Goal: Task Accomplishment & Management: Manage account settings

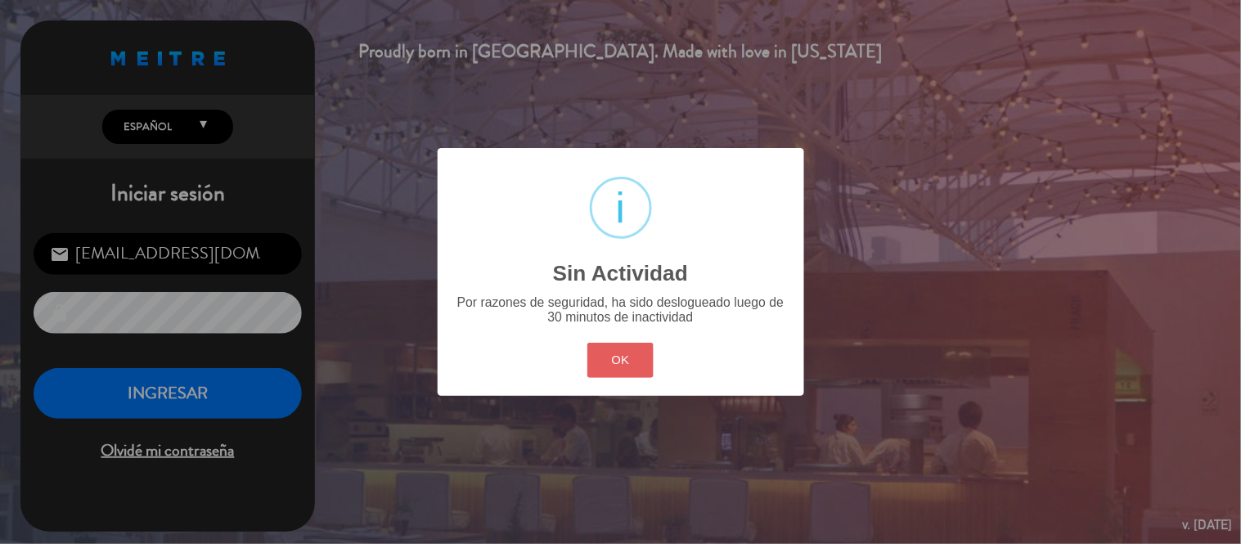
click at [609, 349] on button "OK" at bounding box center [620, 360] width 66 height 35
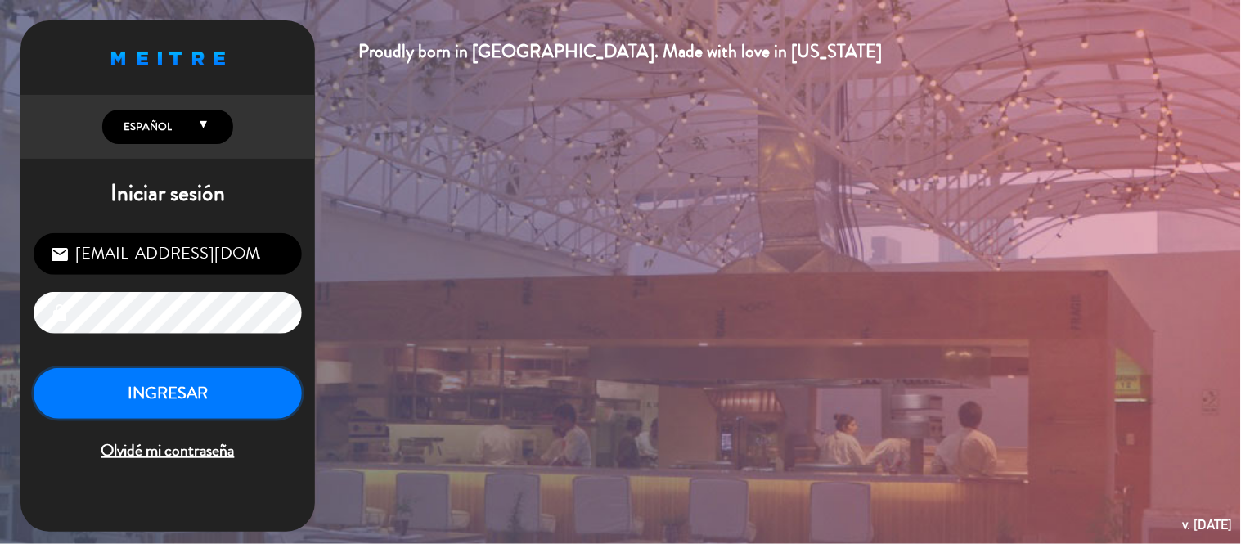
click at [281, 371] on button "INGRESAR" at bounding box center [168, 394] width 268 height 52
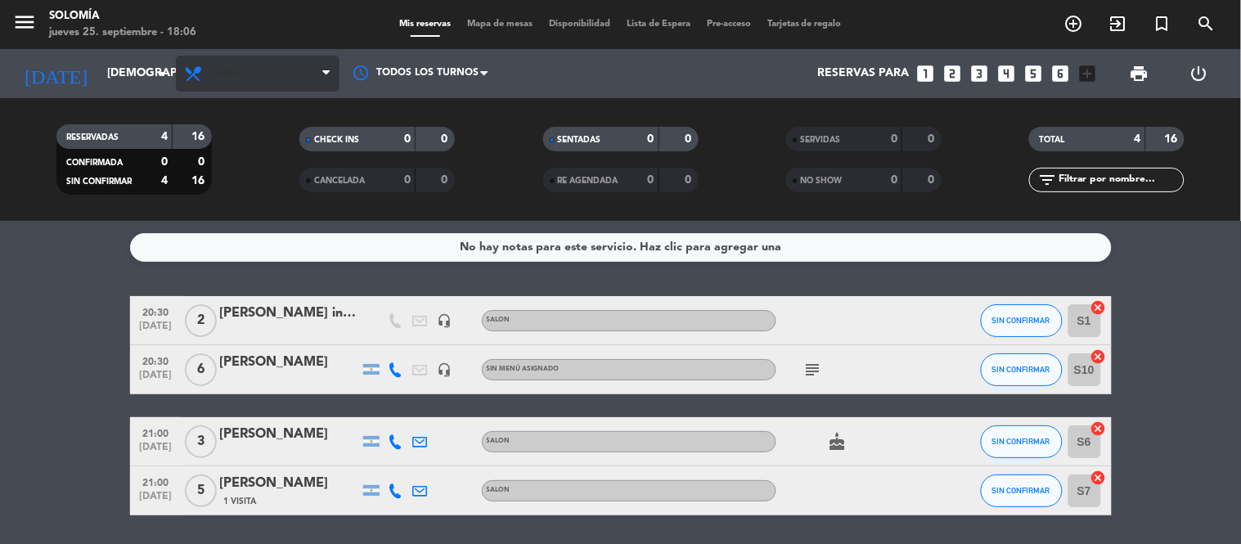
click at [312, 56] on div "menu Solomía [DATE] 25. septiembre - 18:06 Mis reservas Mapa de mesas Disponibi…" at bounding box center [620, 110] width 1241 height 221
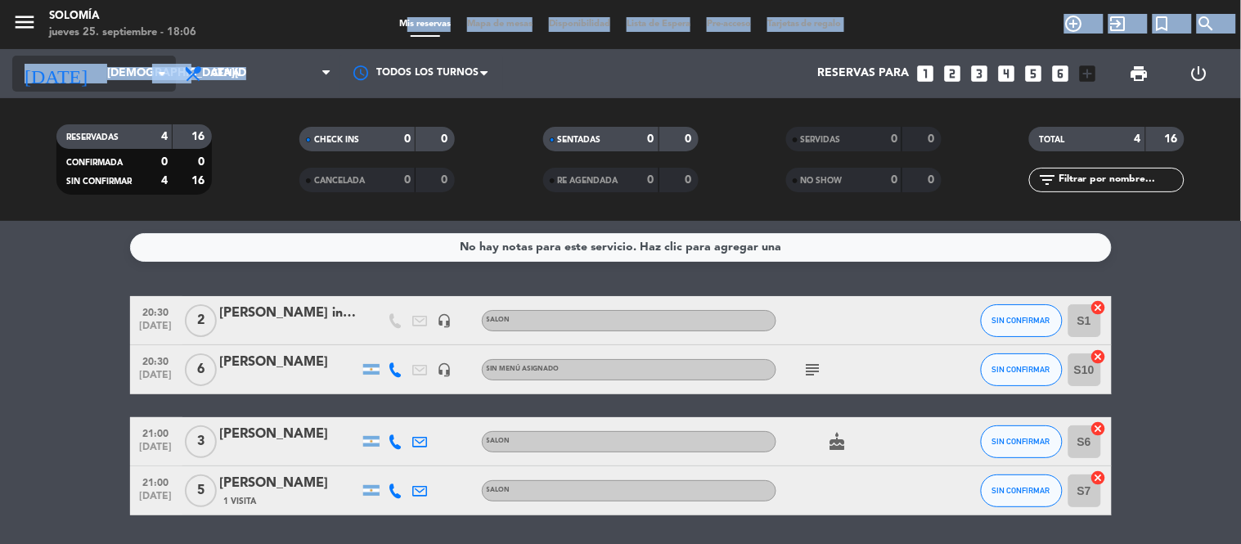
click at [161, 75] on icon "arrow_drop_down" at bounding box center [162, 74] width 20 height 20
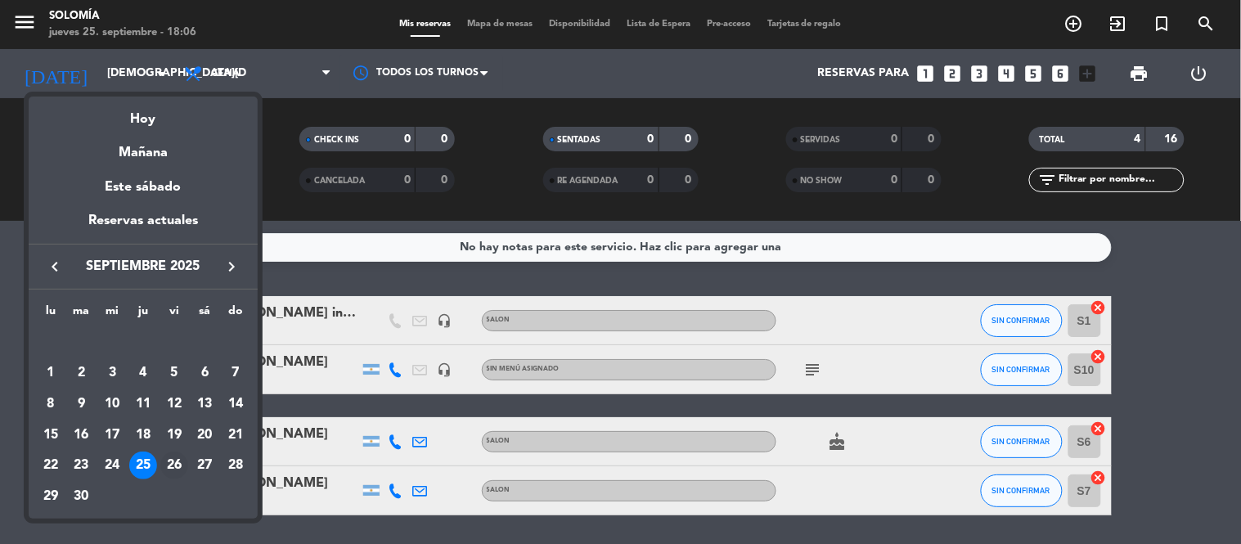
click at [173, 467] on div "26" at bounding box center [174, 466] width 28 height 28
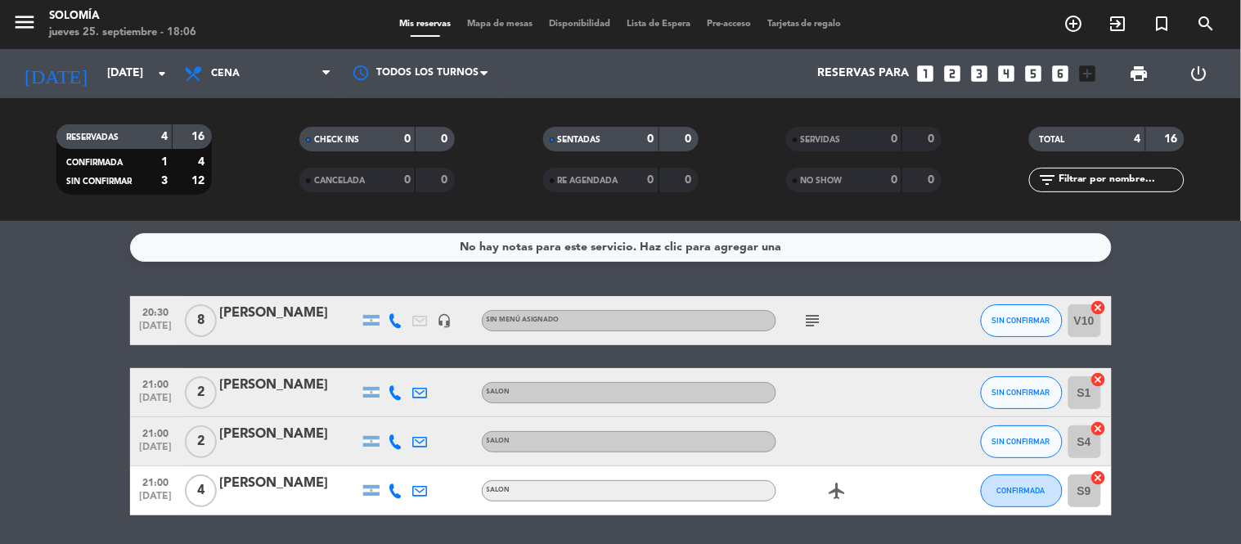
click at [251, 311] on div "[PERSON_NAME]" at bounding box center [289, 313] width 139 height 21
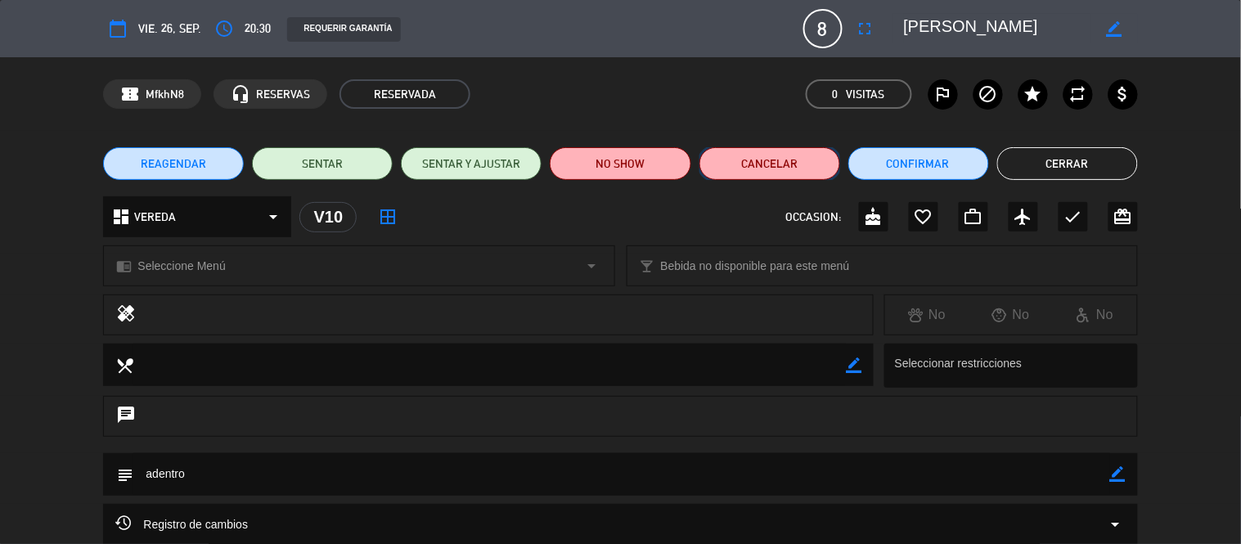
click at [788, 160] on button "Cancelar" at bounding box center [770, 163] width 141 height 33
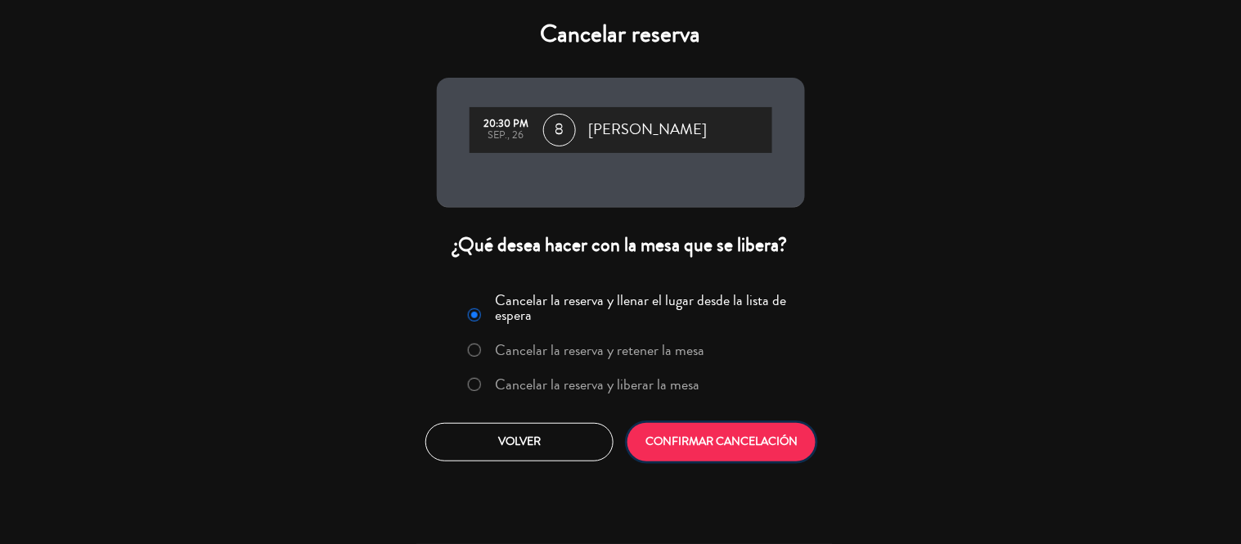
click at [749, 436] on button "CONFIRMAR CANCELACIÓN" at bounding box center [722, 442] width 188 height 38
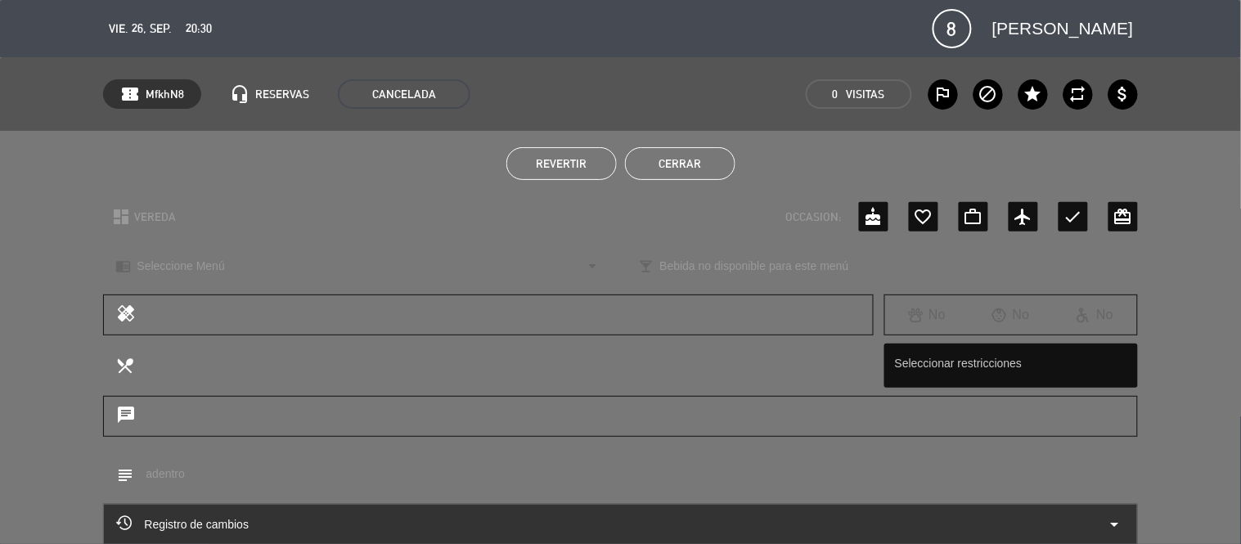
click at [679, 157] on button "Cerrar" at bounding box center [680, 163] width 110 height 33
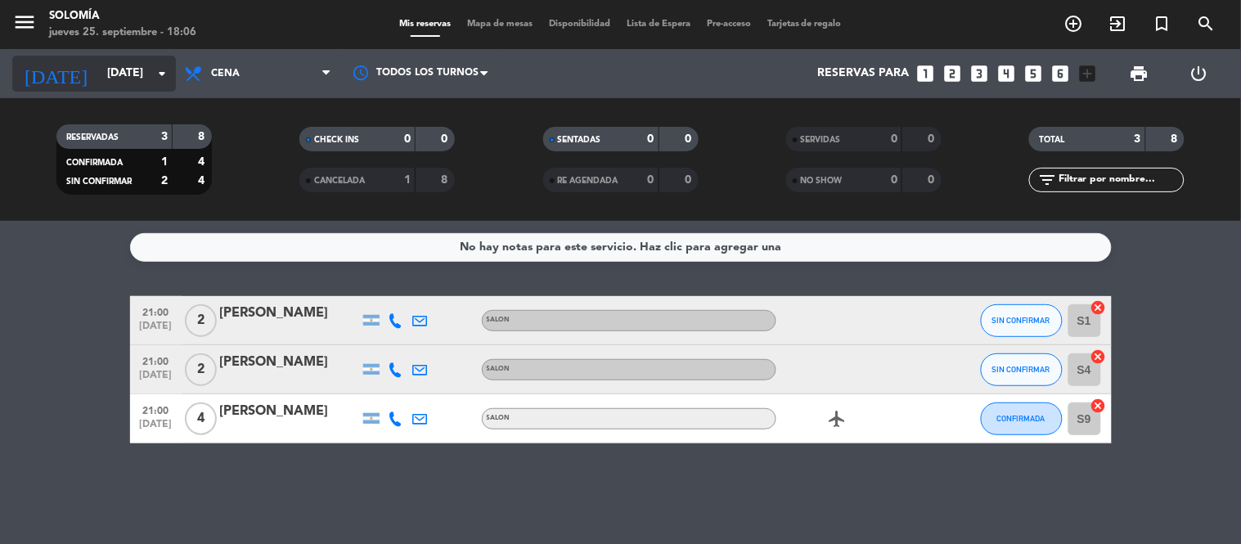
click at [148, 74] on input "[DATE]" at bounding box center [176, 73] width 155 height 29
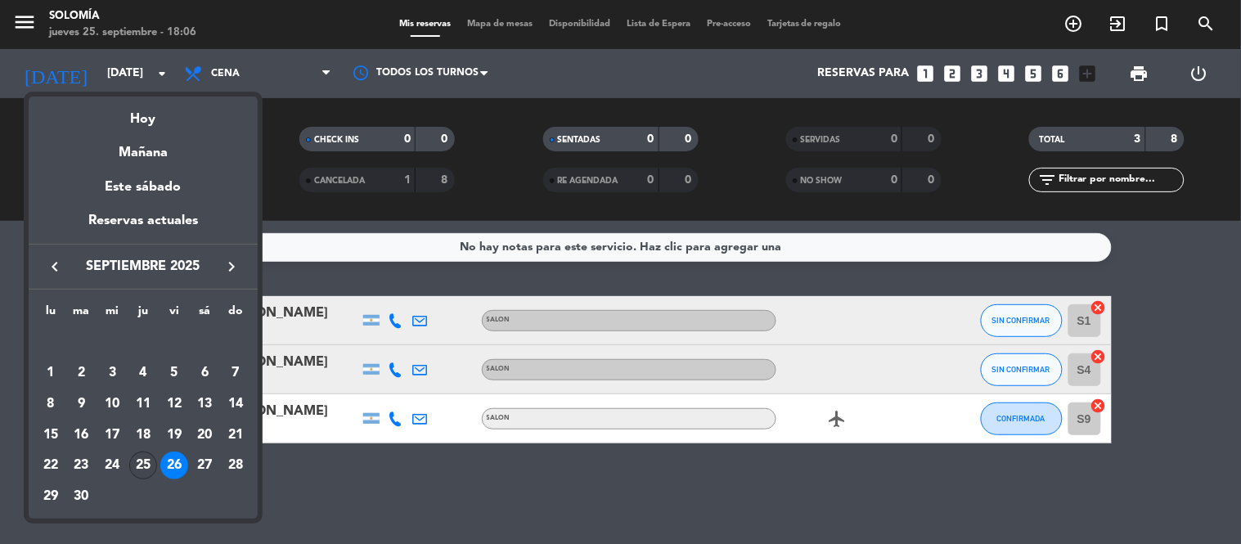
click at [150, 462] on div "25" at bounding box center [143, 466] width 28 height 28
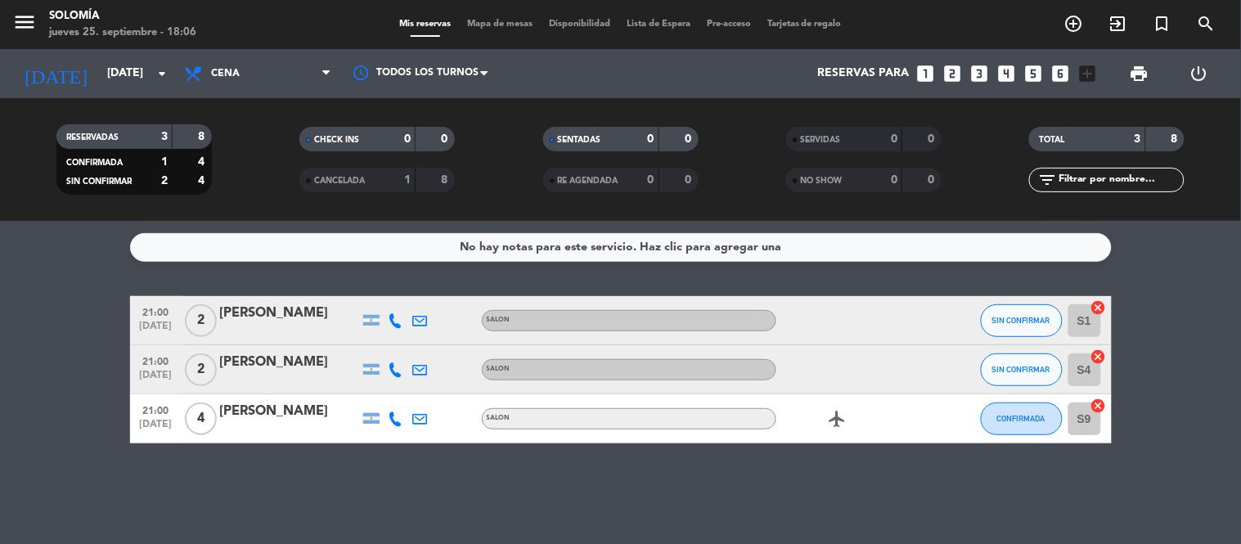
type input "[DEMOGRAPHIC_DATA][DATE]"
